Goal: Information Seeking & Learning: Learn about a topic

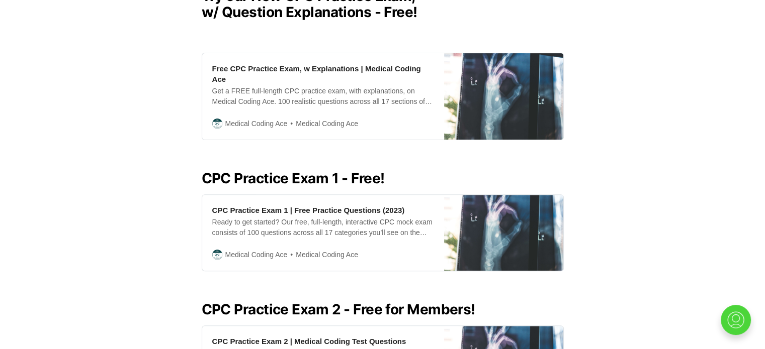
scroll to position [611, 0]
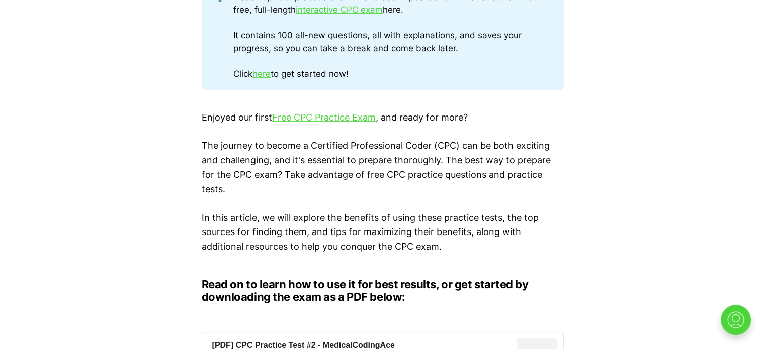
scroll to position [306, 0]
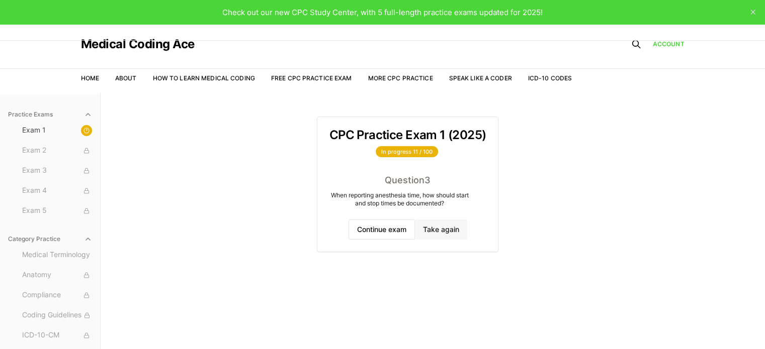
click at [449, 233] on button "Take again" at bounding box center [441, 230] width 52 height 20
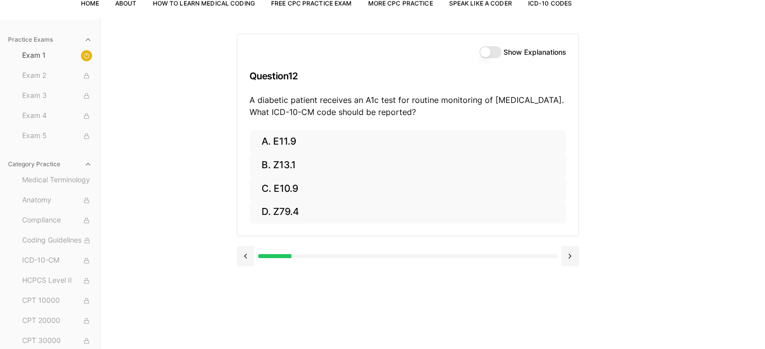
scroll to position [92, 0]
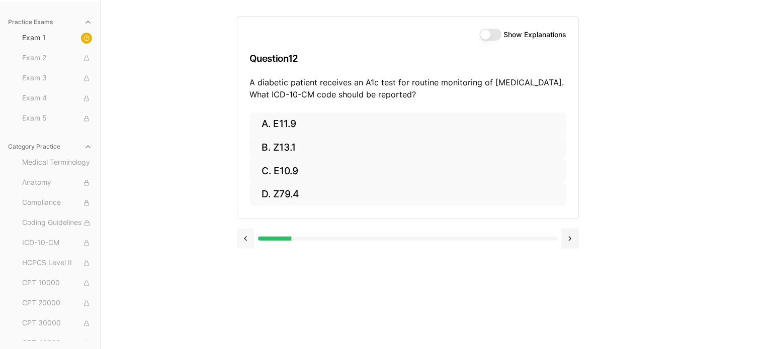
click at [243, 233] on button at bounding box center [246, 239] width 18 height 20
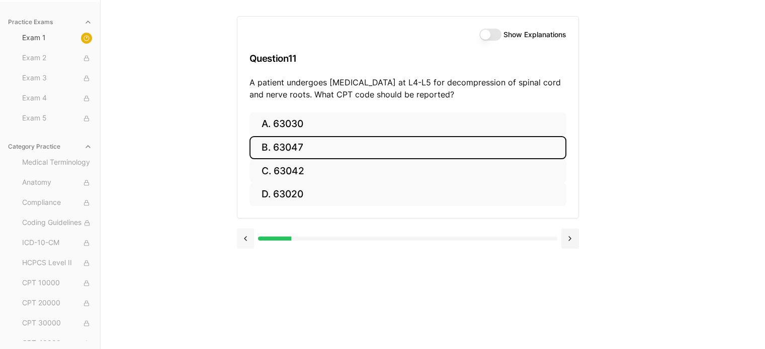
click at [243, 233] on button at bounding box center [246, 239] width 18 height 20
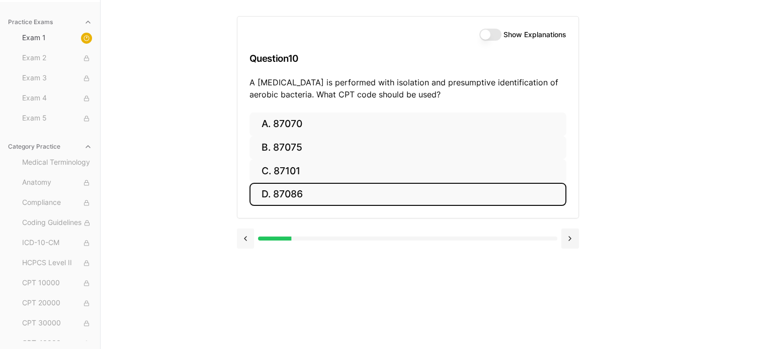
click at [243, 233] on button at bounding box center [246, 239] width 18 height 20
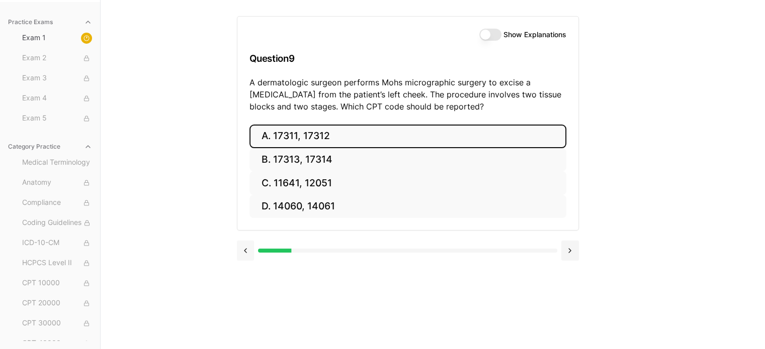
click at [243, 233] on div at bounding box center [408, 250] width 342 height 38
click at [250, 245] on button at bounding box center [246, 251] width 18 height 20
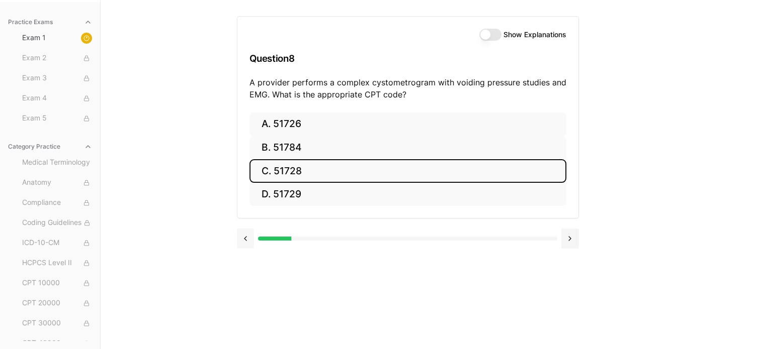
click at [250, 245] on button at bounding box center [246, 239] width 18 height 20
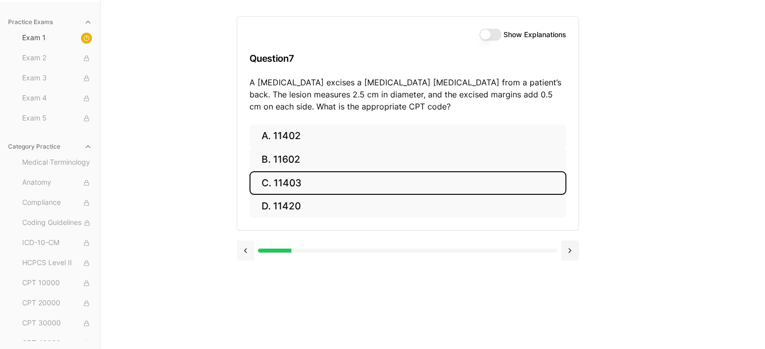
click at [250, 245] on button at bounding box center [246, 251] width 18 height 20
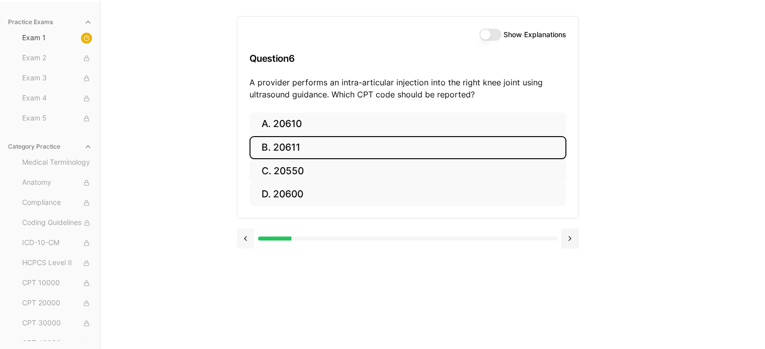
click at [250, 245] on button at bounding box center [246, 239] width 18 height 20
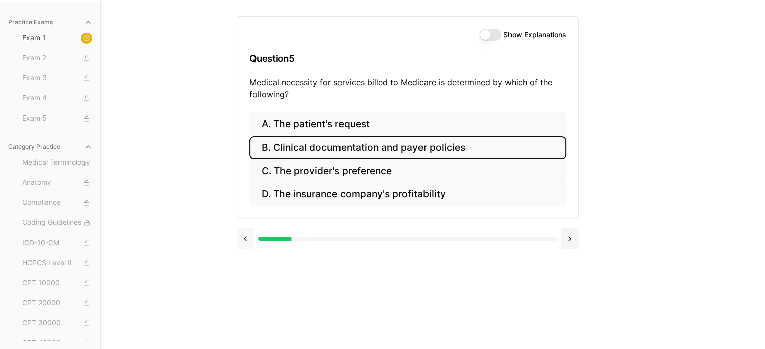
click at [250, 245] on button at bounding box center [246, 239] width 18 height 20
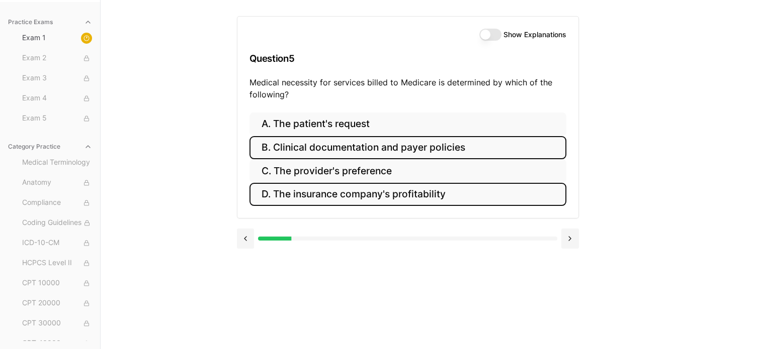
click at [249, 207] on button "D. The insurance company's profitability" at bounding box center [407, 195] width 317 height 24
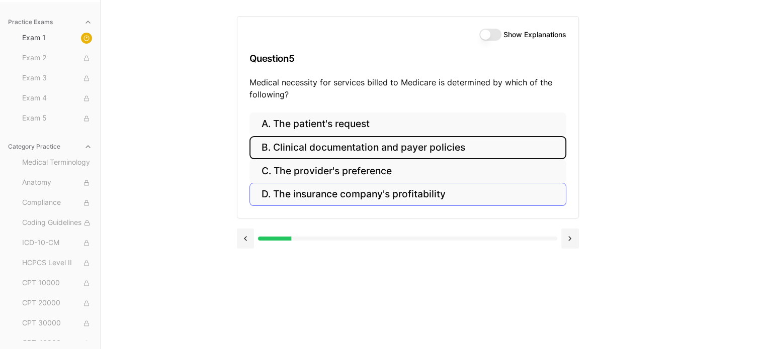
click at [249, 245] on button at bounding box center [246, 239] width 18 height 20
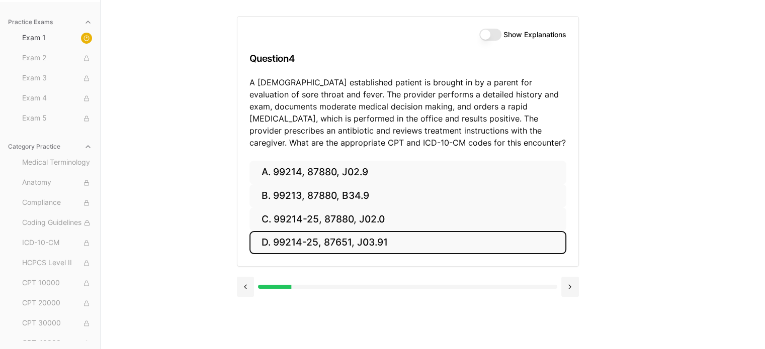
click at [249, 245] on button "D. 99214-25, 87651, J03.91" at bounding box center [407, 243] width 317 height 24
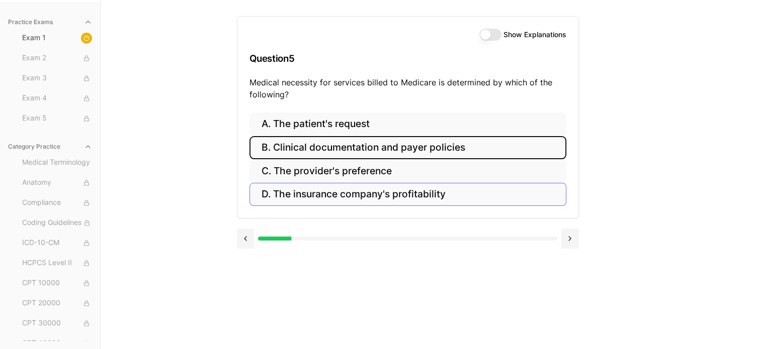
click at [249, 245] on button at bounding box center [246, 239] width 18 height 20
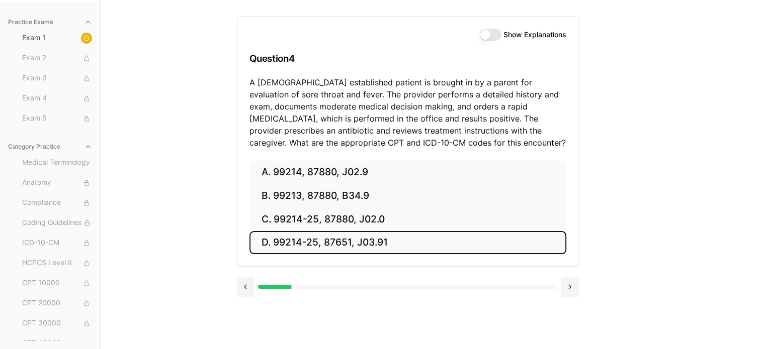
click at [249, 245] on button "D. 99214-25, 87651, J03.91" at bounding box center [407, 243] width 317 height 24
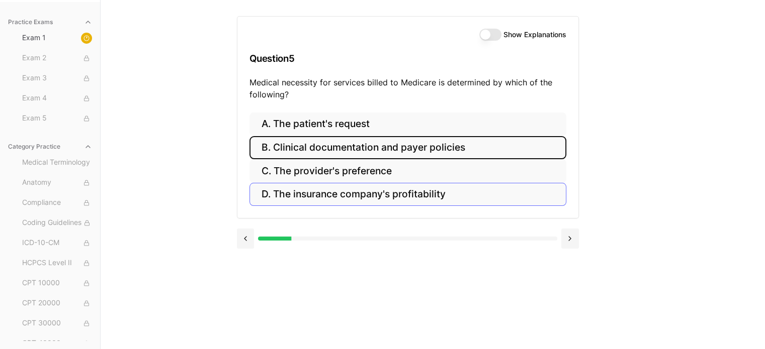
click at [249, 245] on button at bounding box center [246, 239] width 18 height 20
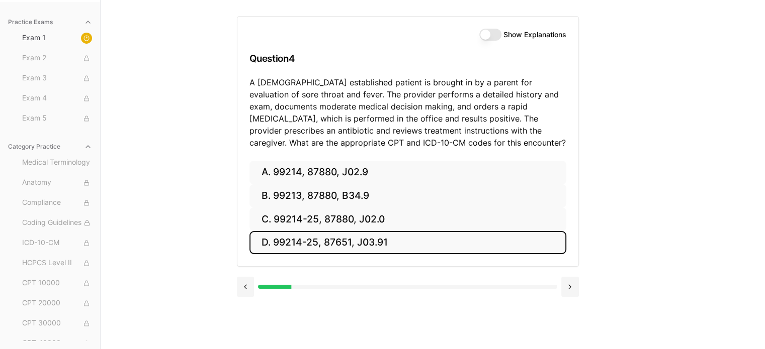
click at [249, 245] on button "D. 99214-25, 87651, J03.91" at bounding box center [407, 243] width 317 height 24
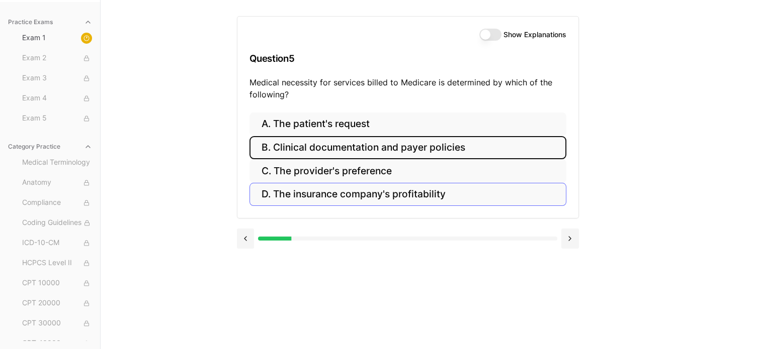
click at [249, 245] on button at bounding box center [246, 239] width 18 height 20
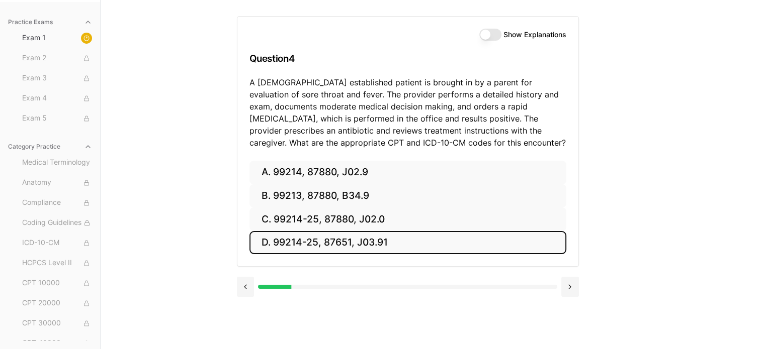
click at [249, 245] on button "D. 99214-25, 87651, J03.91" at bounding box center [407, 243] width 317 height 24
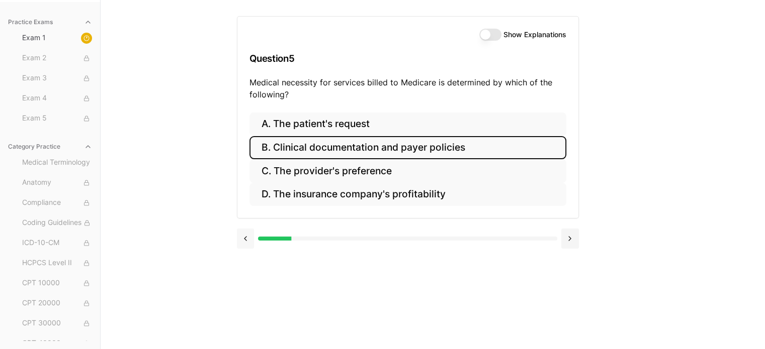
click at [249, 245] on button at bounding box center [246, 239] width 18 height 20
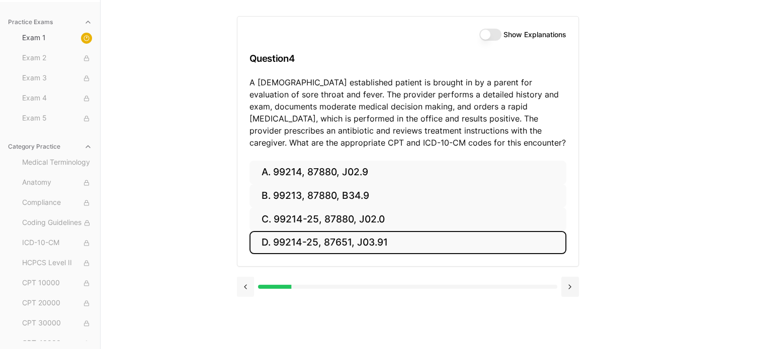
click at [249, 245] on button "D. 99214-25, 87651, J03.91" at bounding box center [407, 243] width 317 height 24
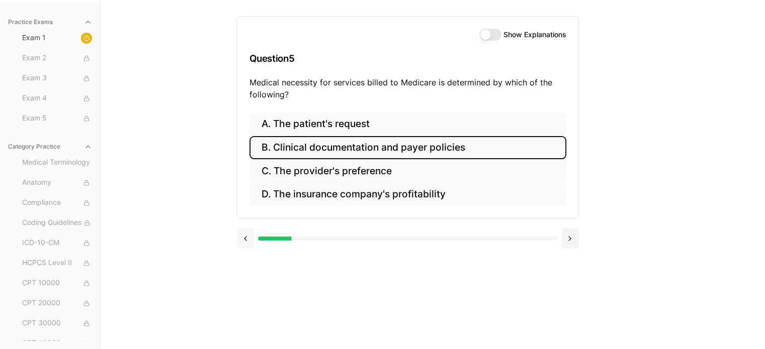
click at [249, 245] on button at bounding box center [246, 239] width 18 height 20
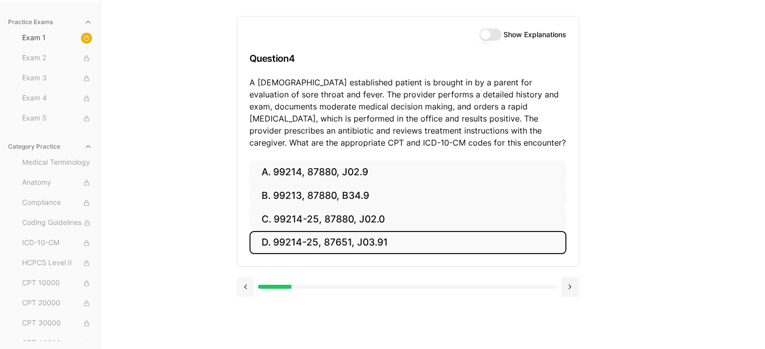
click at [249, 245] on button "D. 99214-25, 87651, J03.91" at bounding box center [407, 243] width 317 height 24
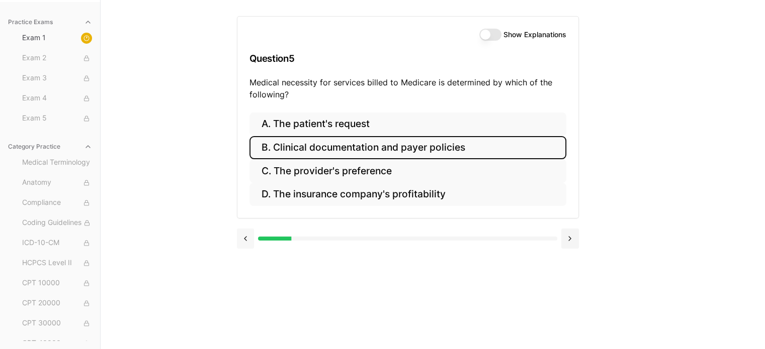
click at [249, 245] on button at bounding box center [246, 239] width 18 height 20
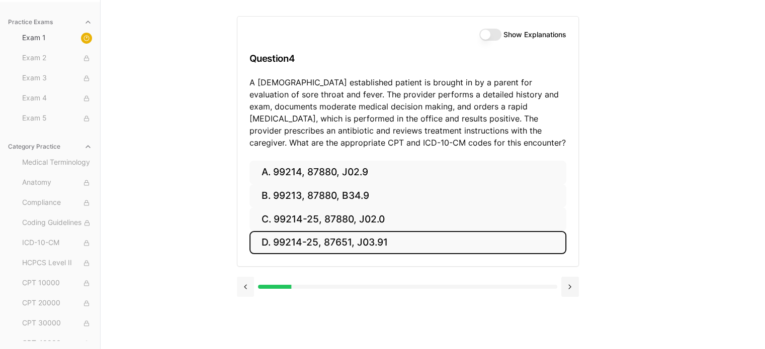
click at [239, 277] on button at bounding box center [246, 287] width 18 height 20
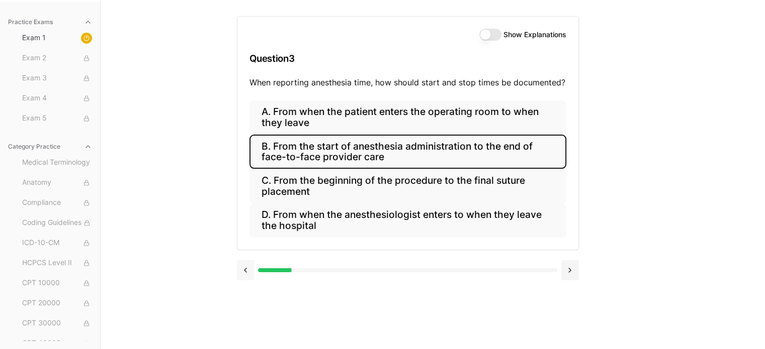
click at [238, 277] on button at bounding box center [246, 270] width 18 height 20
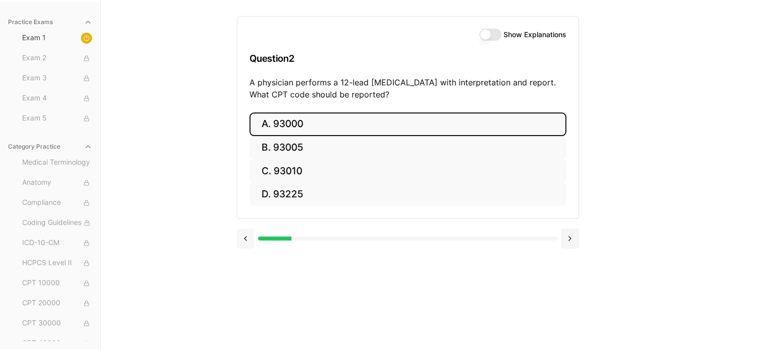
click at [244, 240] on button at bounding box center [246, 239] width 18 height 20
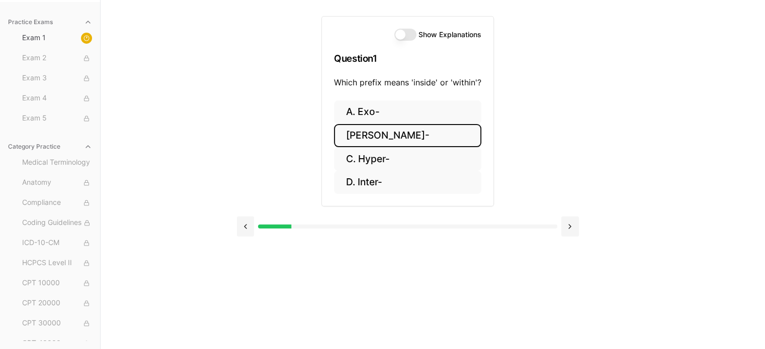
click at [387, 128] on button "[PERSON_NAME]-" at bounding box center [407, 136] width 147 height 24
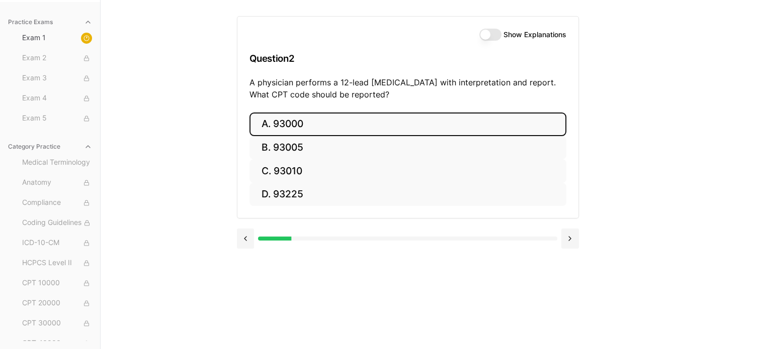
click at [388, 124] on button "A. 93000" at bounding box center [407, 125] width 317 height 24
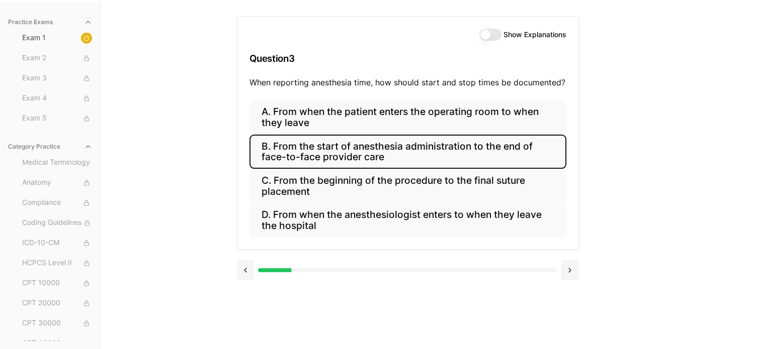
click at [293, 151] on button "B. From the start of anesthesia administration to the end of face-to-face provi…" at bounding box center [407, 152] width 317 height 34
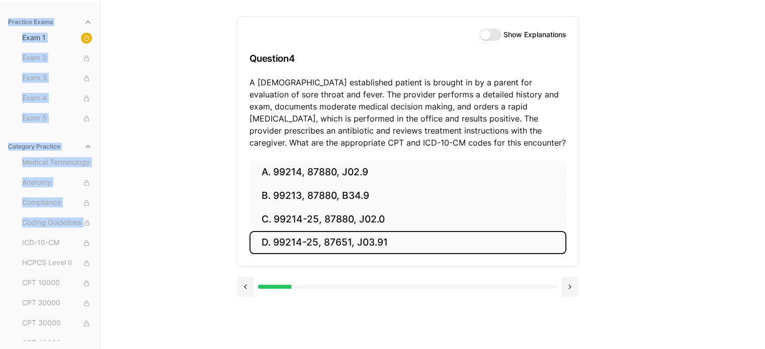
drag, startPoint x: 0, startPoint y: 36, endPoint x: 0, endPoint y: 359, distance: 323.7
click at [0, 349] on html "Check out our new CPC Study Center, with 5 full-length practice exams updated f…" at bounding box center [382, 129] width 765 height 442
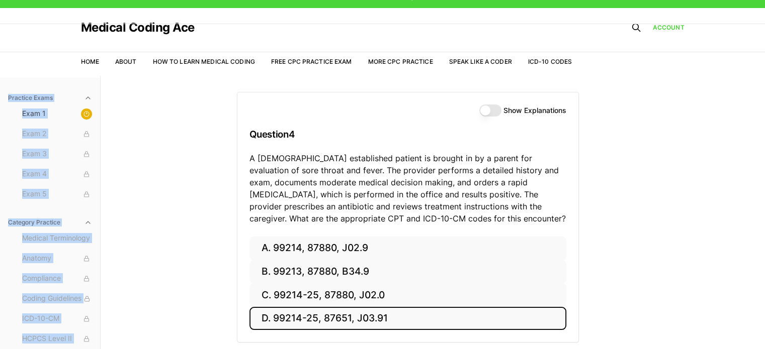
scroll to position [0, 0]
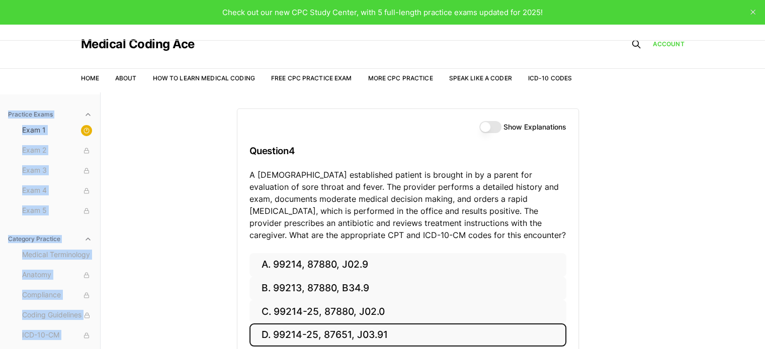
click at [490, 123] on button "Show Explanations" at bounding box center [490, 127] width 22 height 12
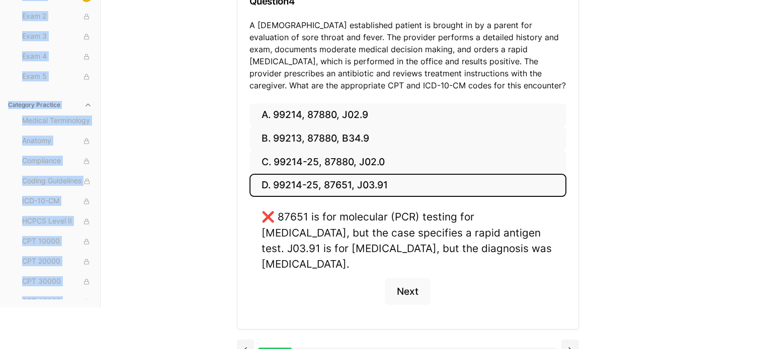
scroll to position [151, 0]
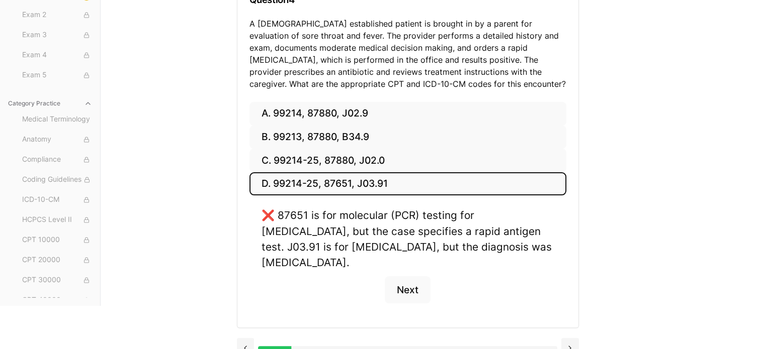
drag, startPoint x: 305, startPoint y: 233, endPoint x: 205, endPoint y: 230, distance: 99.6
click at [205, 230] on div "Practice Exams Exam 1 Exam 2 Exam 3 Exam 4 Exam 5 Category Practice Medical Ter…" at bounding box center [382, 123] width 765 height 365
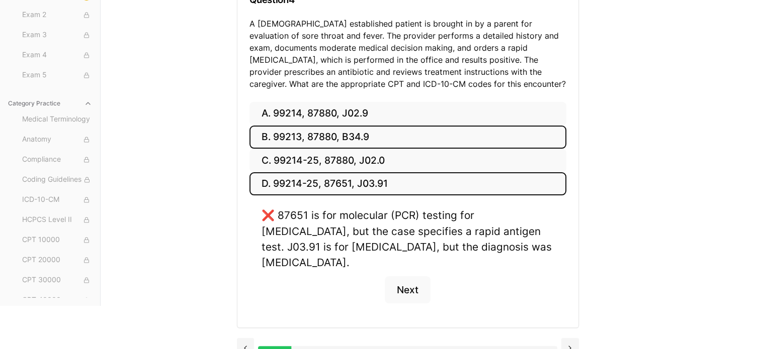
click at [328, 136] on button "B. 99213, 87880, B34.9" at bounding box center [407, 138] width 317 height 24
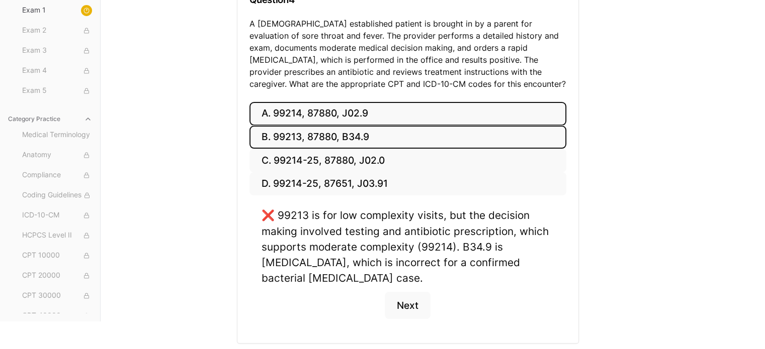
click at [288, 116] on button "A. 99214, 87880, J02.9" at bounding box center [407, 114] width 317 height 24
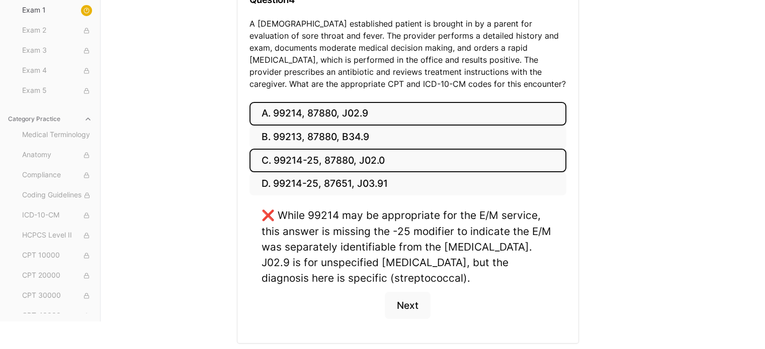
click at [275, 168] on button "C. 99214-25, 87880, J02.0" at bounding box center [407, 161] width 317 height 24
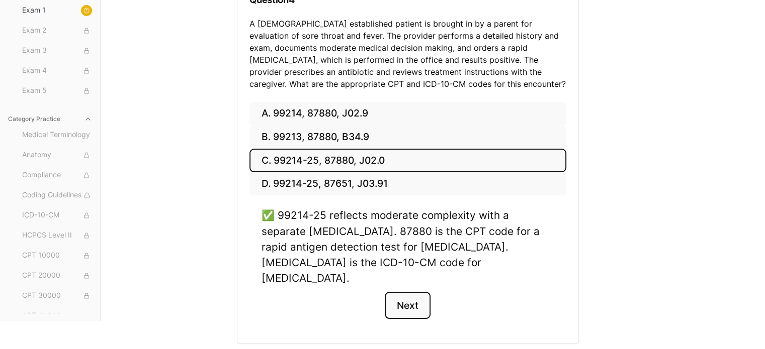
click at [412, 299] on button "Next" at bounding box center [408, 305] width 46 height 27
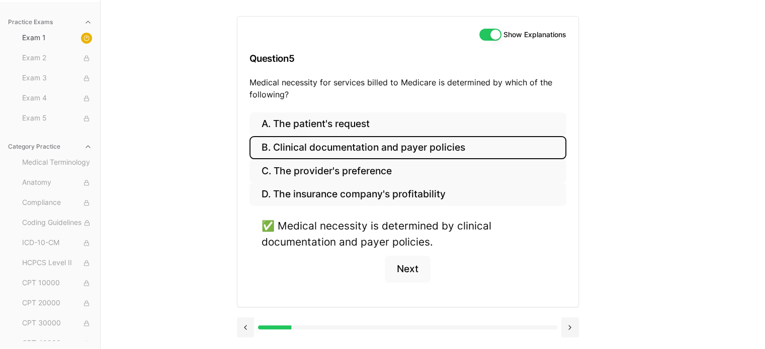
click at [492, 35] on button "Show Explanations" at bounding box center [490, 35] width 22 height 12
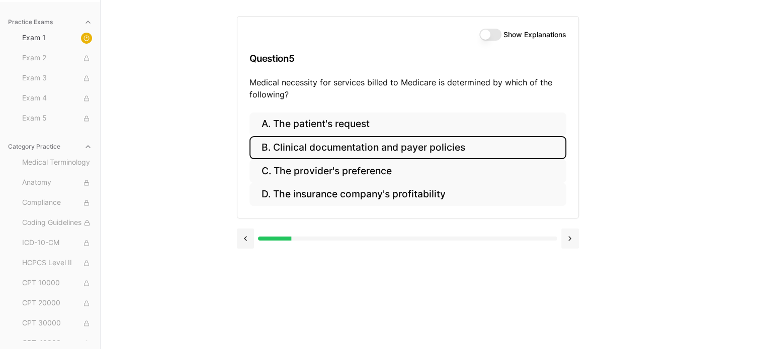
click at [570, 241] on button at bounding box center [570, 239] width 18 height 20
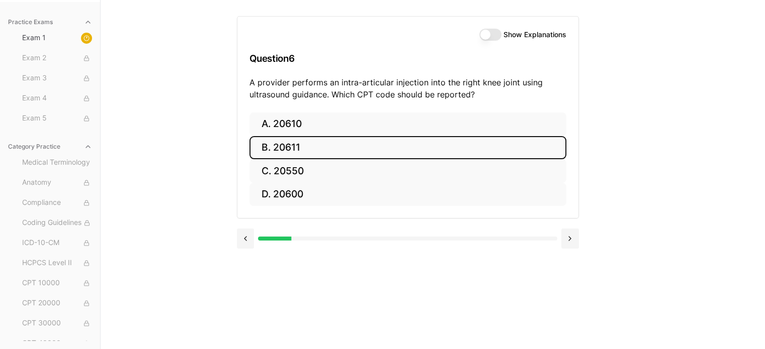
click at [486, 28] on div "Show Explanations Question 6 A provider performs an intra-articular injection i…" at bounding box center [407, 65] width 341 height 96
click at [488, 33] on button "Show Explanations" at bounding box center [490, 35] width 22 height 12
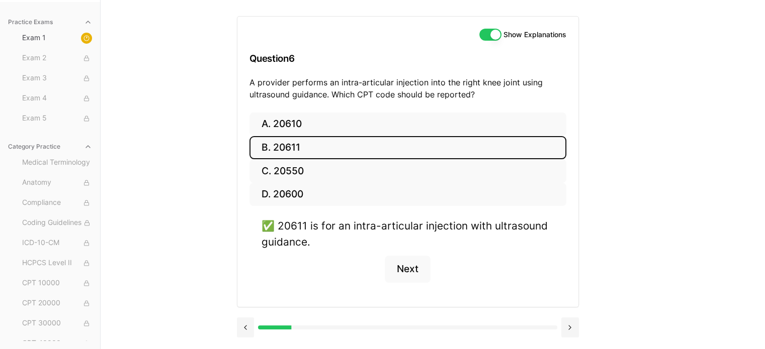
click at [486, 39] on button "Show Explanations" at bounding box center [490, 35] width 22 height 12
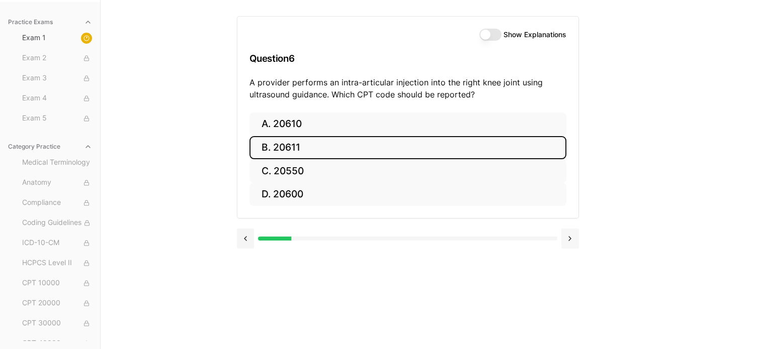
click at [570, 236] on button at bounding box center [570, 239] width 18 height 20
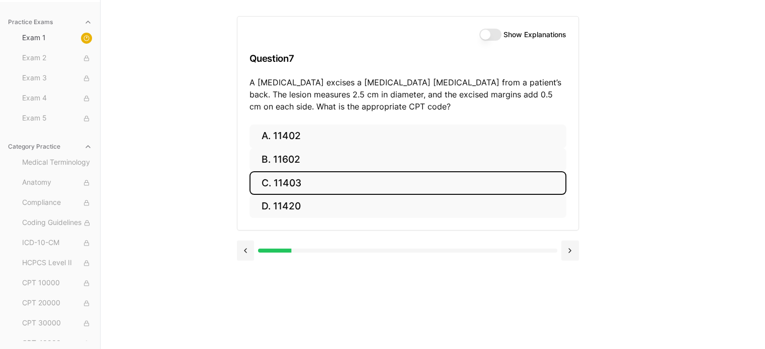
click at [496, 38] on button "Show Explanations" at bounding box center [490, 35] width 22 height 12
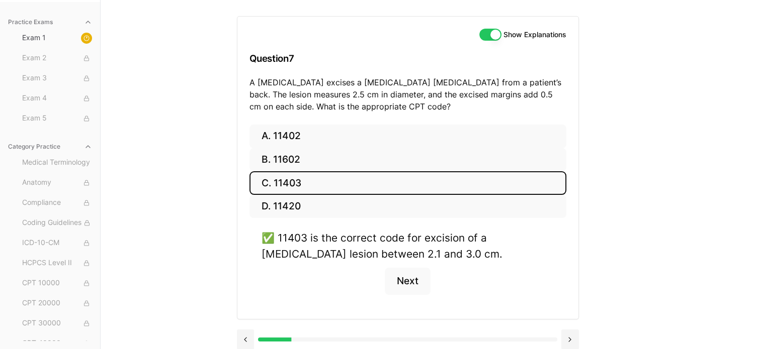
click at [486, 28] on div "Show Explanations Question 7 A [MEDICAL_DATA] excises a [MEDICAL_DATA] [MEDICAL…" at bounding box center [407, 71] width 341 height 108
click at [493, 36] on button "Show Explanations" at bounding box center [490, 35] width 22 height 12
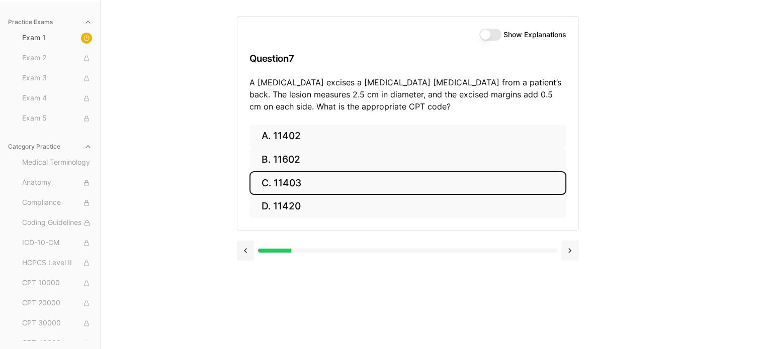
click at [570, 253] on button at bounding box center [570, 251] width 18 height 20
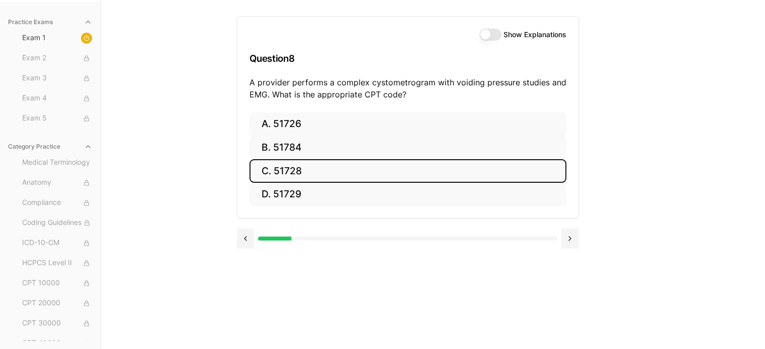
click at [493, 32] on button "Show Explanations" at bounding box center [490, 35] width 22 height 12
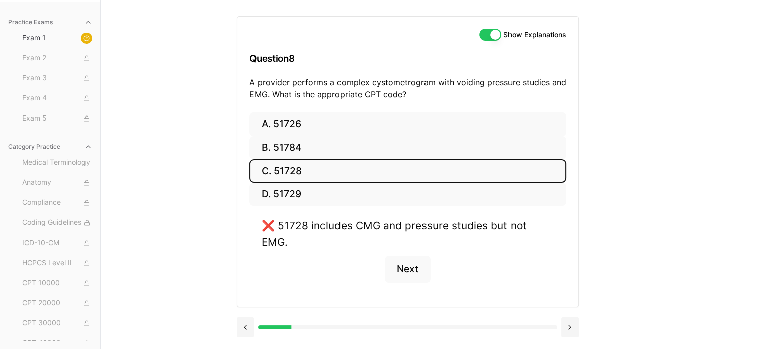
click at [493, 32] on button "Show Explanations" at bounding box center [490, 35] width 22 height 12
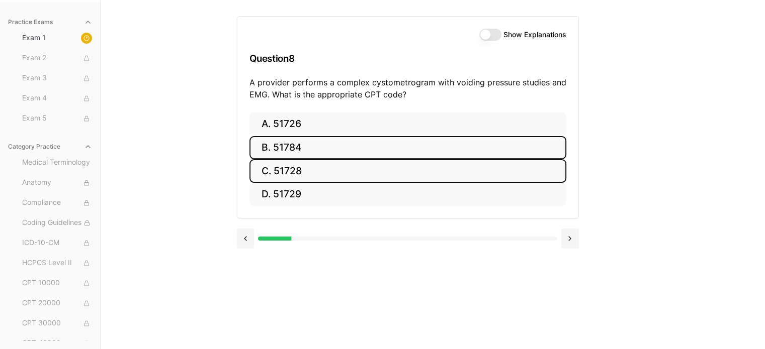
click at [329, 153] on button "B. 51784" at bounding box center [407, 148] width 317 height 24
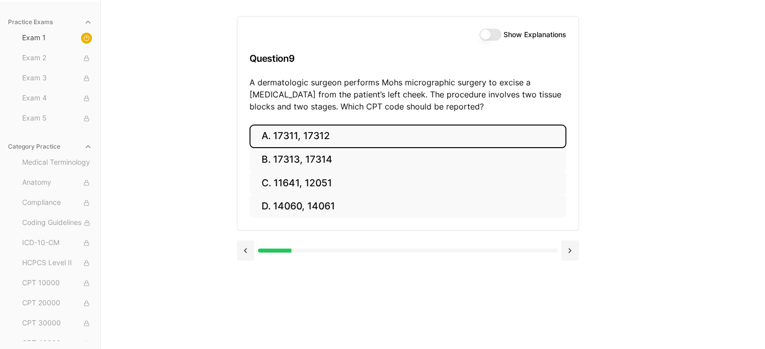
click at [242, 250] on button at bounding box center [246, 251] width 18 height 20
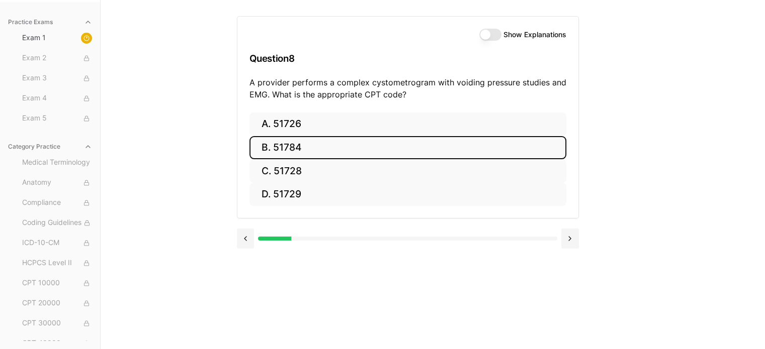
click at [495, 37] on button "Show Explanations" at bounding box center [490, 35] width 22 height 12
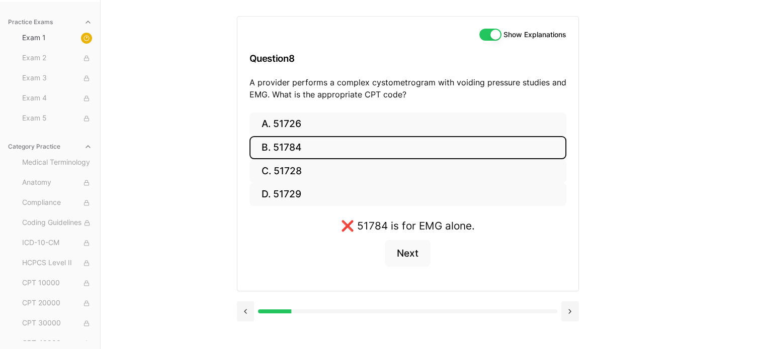
click at [495, 37] on button "Show Explanations" at bounding box center [490, 35] width 22 height 12
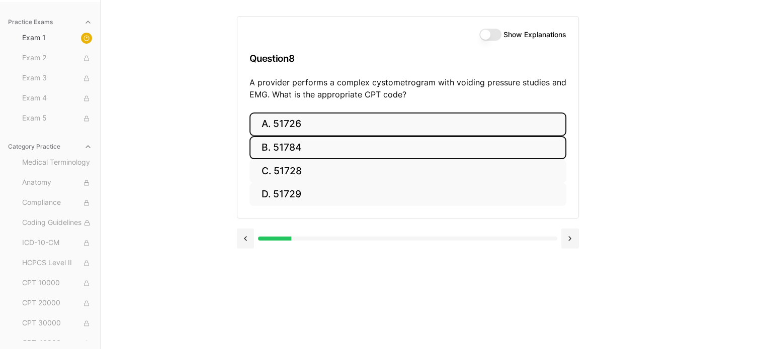
click at [304, 122] on button "A. 51726" at bounding box center [407, 125] width 317 height 24
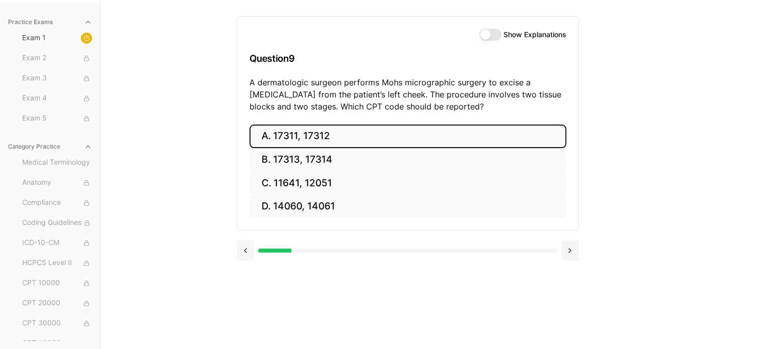
click at [242, 249] on button at bounding box center [246, 251] width 18 height 20
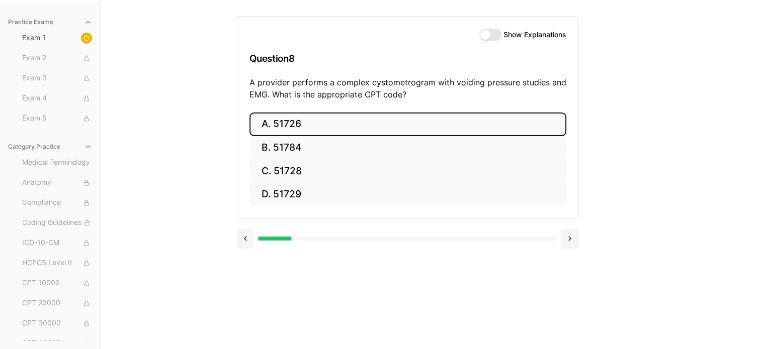
click at [497, 38] on button "Show Explanations" at bounding box center [490, 35] width 22 height 12
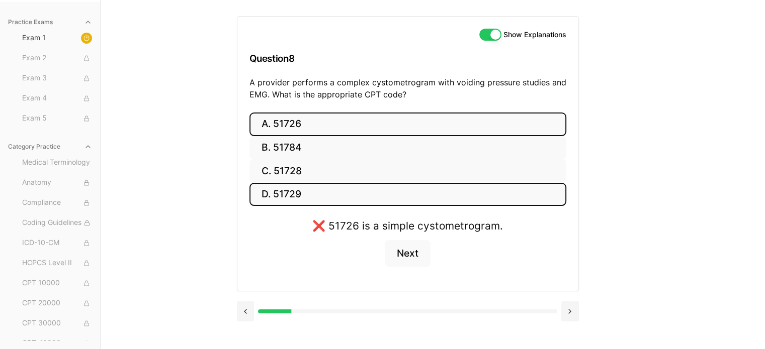
click at [297, 199] on button "D. 51729" at bounding box center [407, 195] width 317 height 24
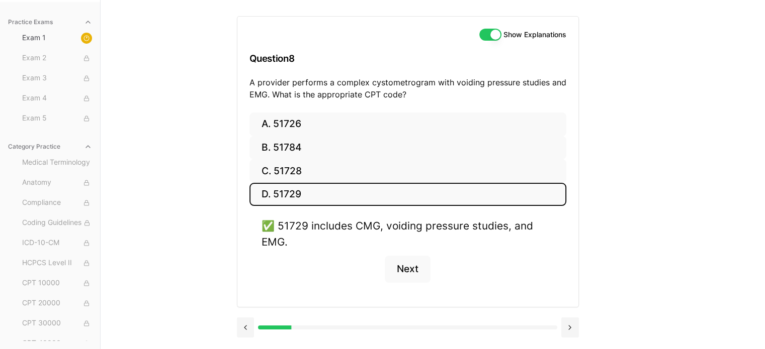
click at [497, 34] on button "Show Explanations" at bounding box center [490, 35] width 22 height 12
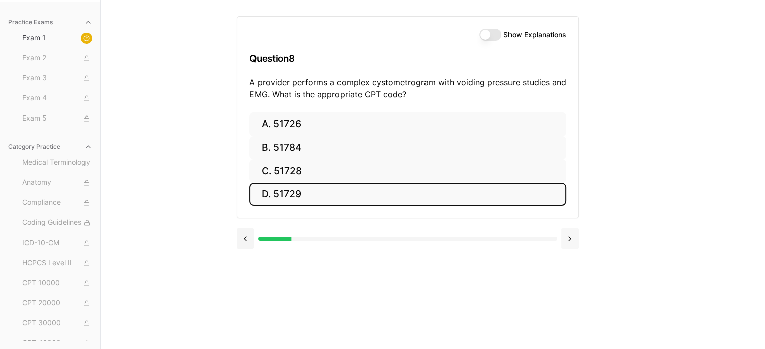
click at [573, 239] on button at bounding box center [570, 239] width 18 height 20
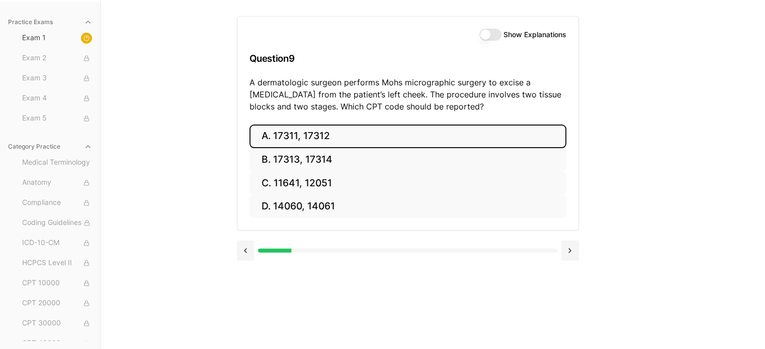
click at [484, 34] on button "Show Explanations" at bounding box center [490, 35] width 22 height 12
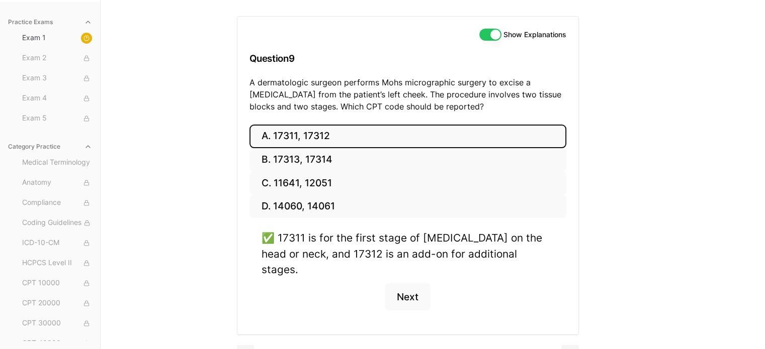
click at [484, 34] on button "Show Explanations" at bounding box center [490, 35] width 22 height 12
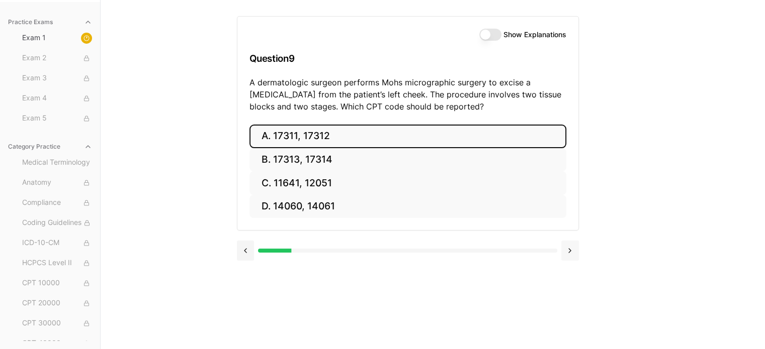
click at [569, 250] on button at bounding box center [570, 251] width 18 height 20
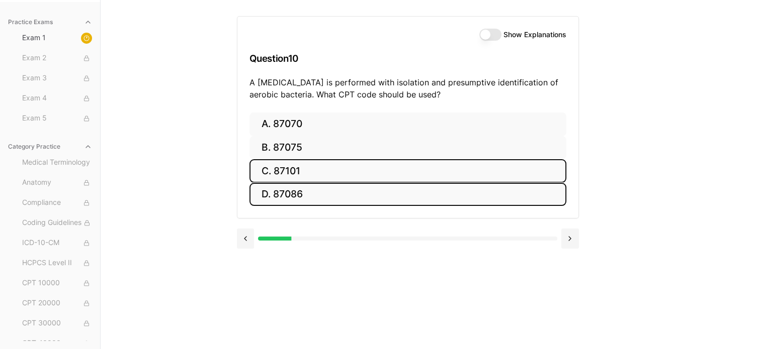
click at [280, 167] on button "C. 87101" at bounding box center [407, 171] width 317 height 24
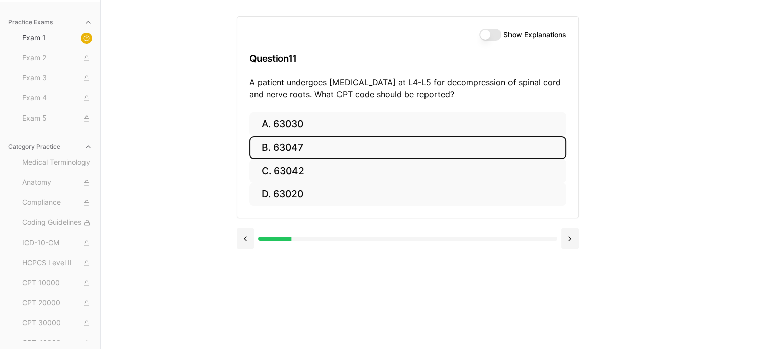
drag, startPoint x: 247, startPoint y: 238, endPoint x: 263, endPoint y: 230, distance: 18.0
click at [247, 238] on button at bounding box center [246, 239] width 18 height 20
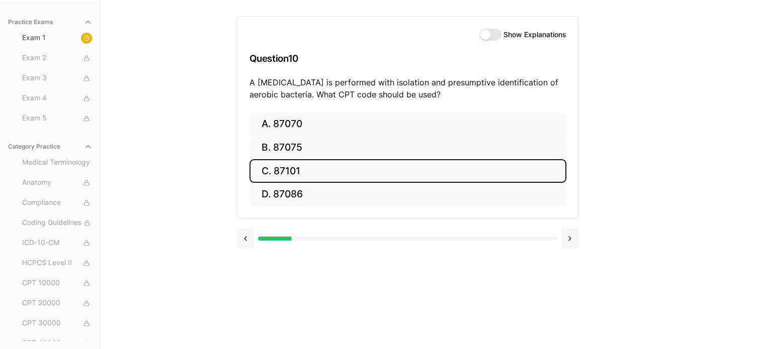
click at [490, 32] on button "Show Explanations" at bounding box center [490, 35] width 22 height 12
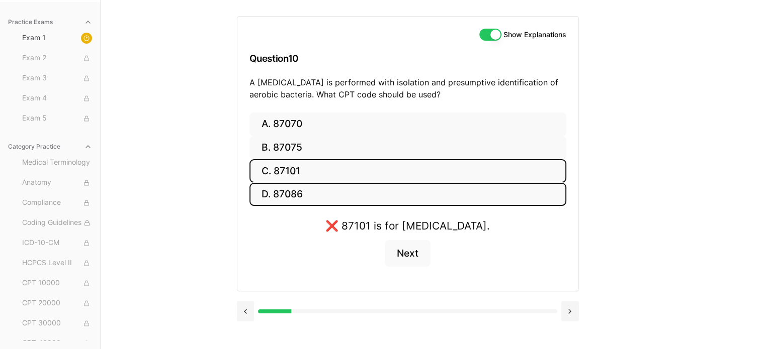
click at [299, 191] on button "D. 87086" at bounding box center [407, 195] width 317 height 24
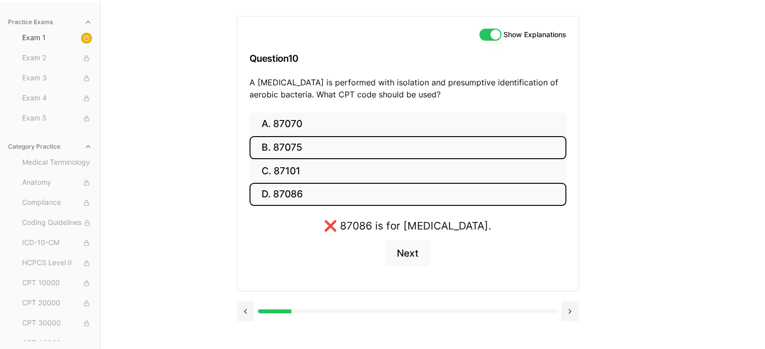
click at [318, 137] on button "B. 87075" at bounding box center [407, 148] width 317 height 24
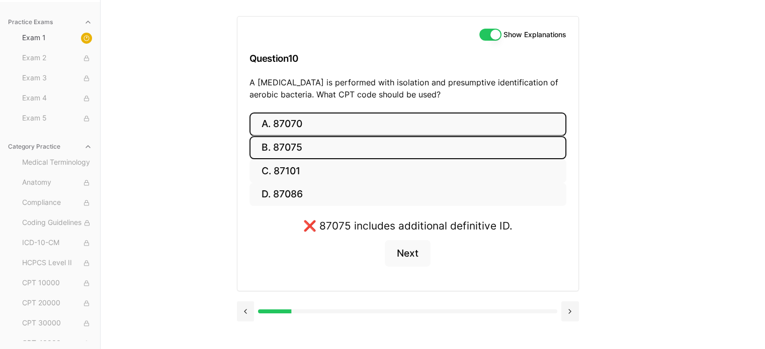
click at [322, 125] on button "A. 87070" at bounding box center [407, 125] width 317 height 24
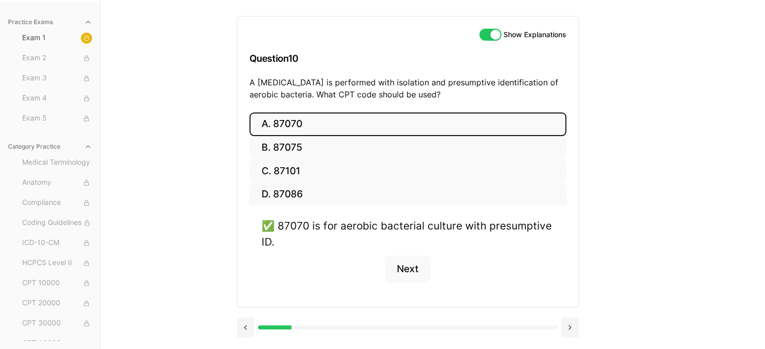
click at [493, 34] on button "Show Explanations" at bounding box center [490, 35] width 22 height 12
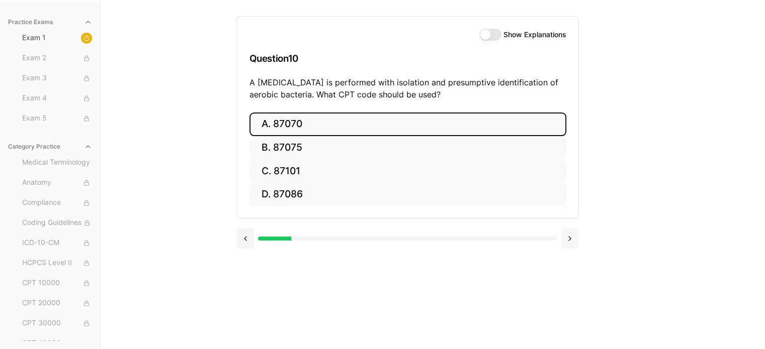
click at [570, 245] on button at bounding box center [570, 239] width 18 height 20
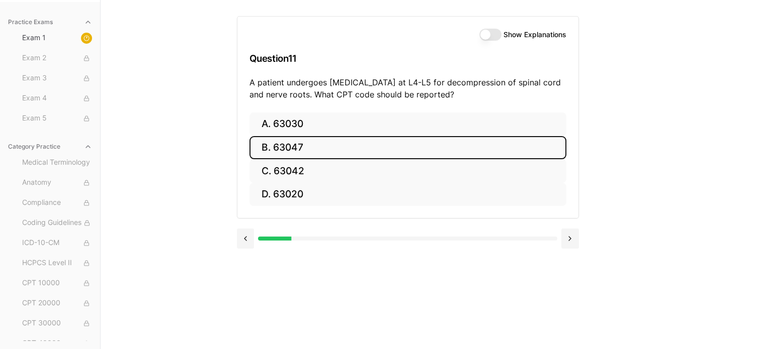
click at [492, 32] on button "Show Explanations" at bounding box center [490, 35] width 22 height 12
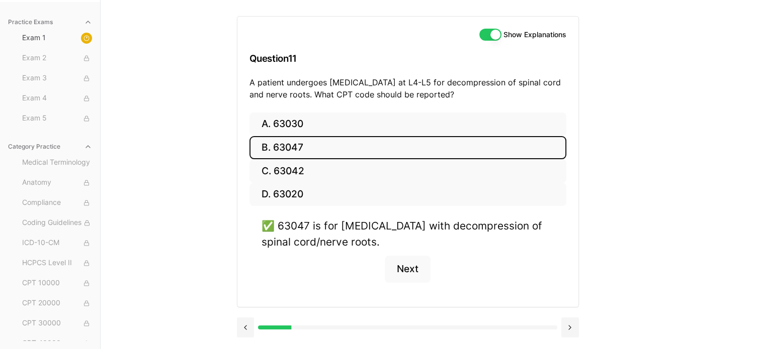
click at [483, 27] on div "Show Explanations Question 11 A patient undergoes [MEDICAL_DATA] at L4-L5 for d…" at bounding box center [407, 65] width 341 height 96
click at [485, 29] on button "Show Explanations" at bounding box center [490, 35] width 22 height 12
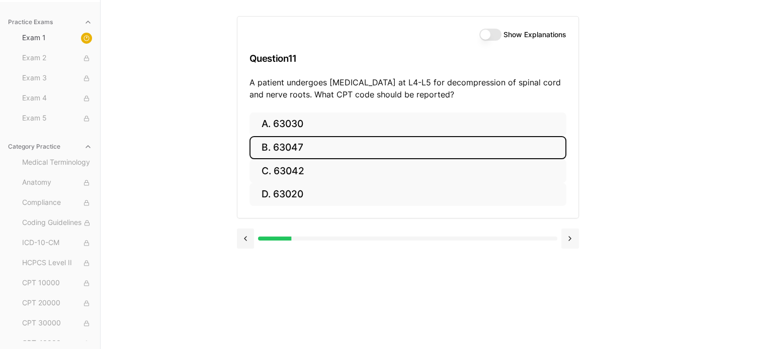
click at [570, 233] on button at bounding box center [570, 239] width 18 height 20
click at [344, 146] on button "B. Z13.1" at bounding box center [407, 148] width 317 height 24
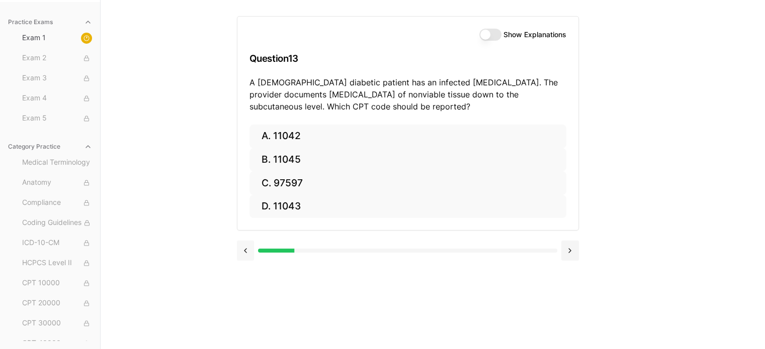
click at [244, 247] on button at bounding box center [246, 251] width 18 height 20
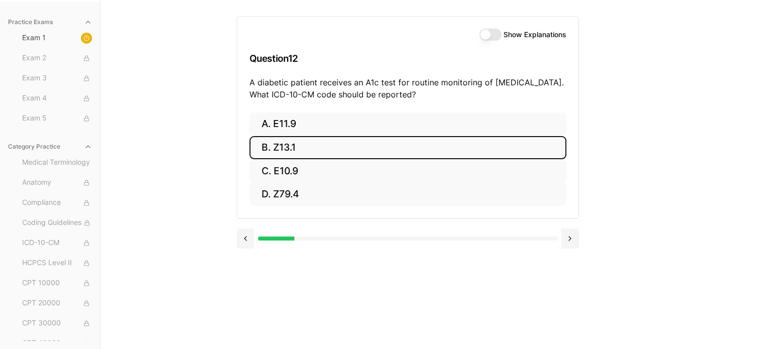
click at [487, 38] on button "Show Explanations" at bounding box center [490, 35] width 22 height 12
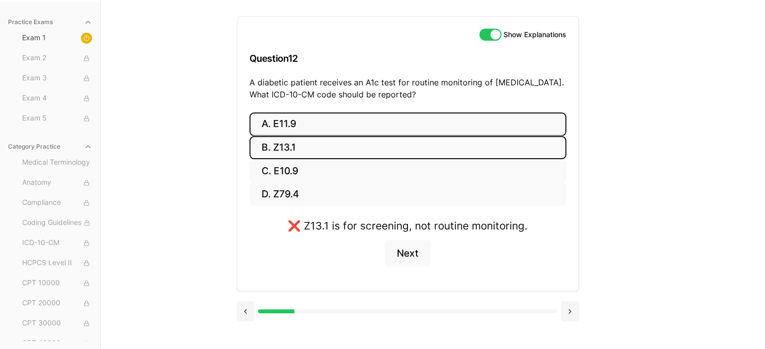
click at [316, 125] on button "A. E11.9" at bounding box center [407, 125] width 317 height 24
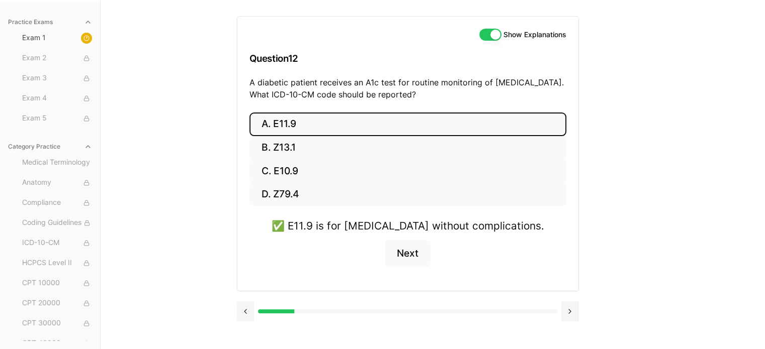
click at [494, 35] on button "Show Explanations" at bounding box center [490, 35] width 22 height 12
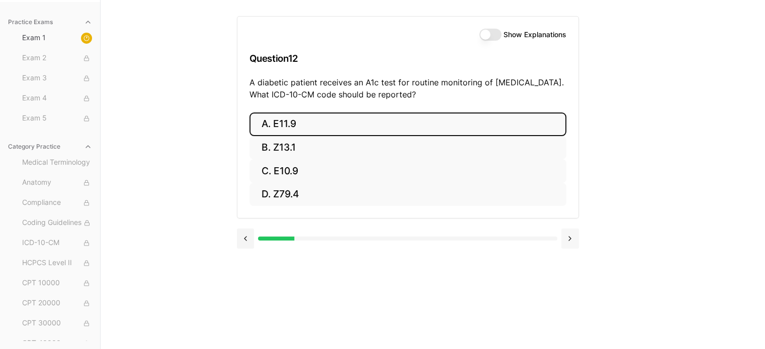
click at [571, 234] on button at bounding box center [570, 239] width 18 height 20
